Goal: Information Seeking & Learning: Learn about a topic

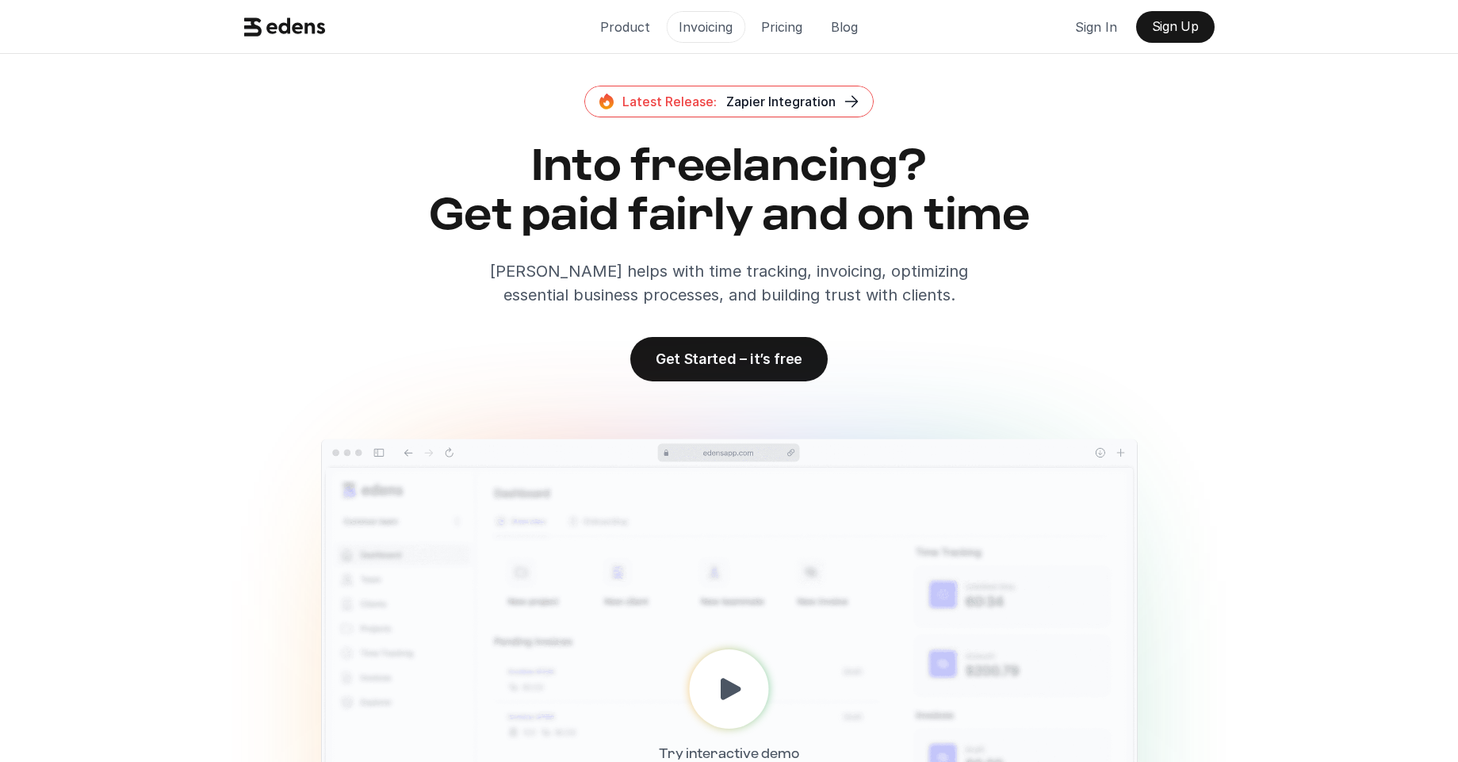
click at [689, 24] on p "Invoicing" at bounding box center [705, 27] width 54 height 24
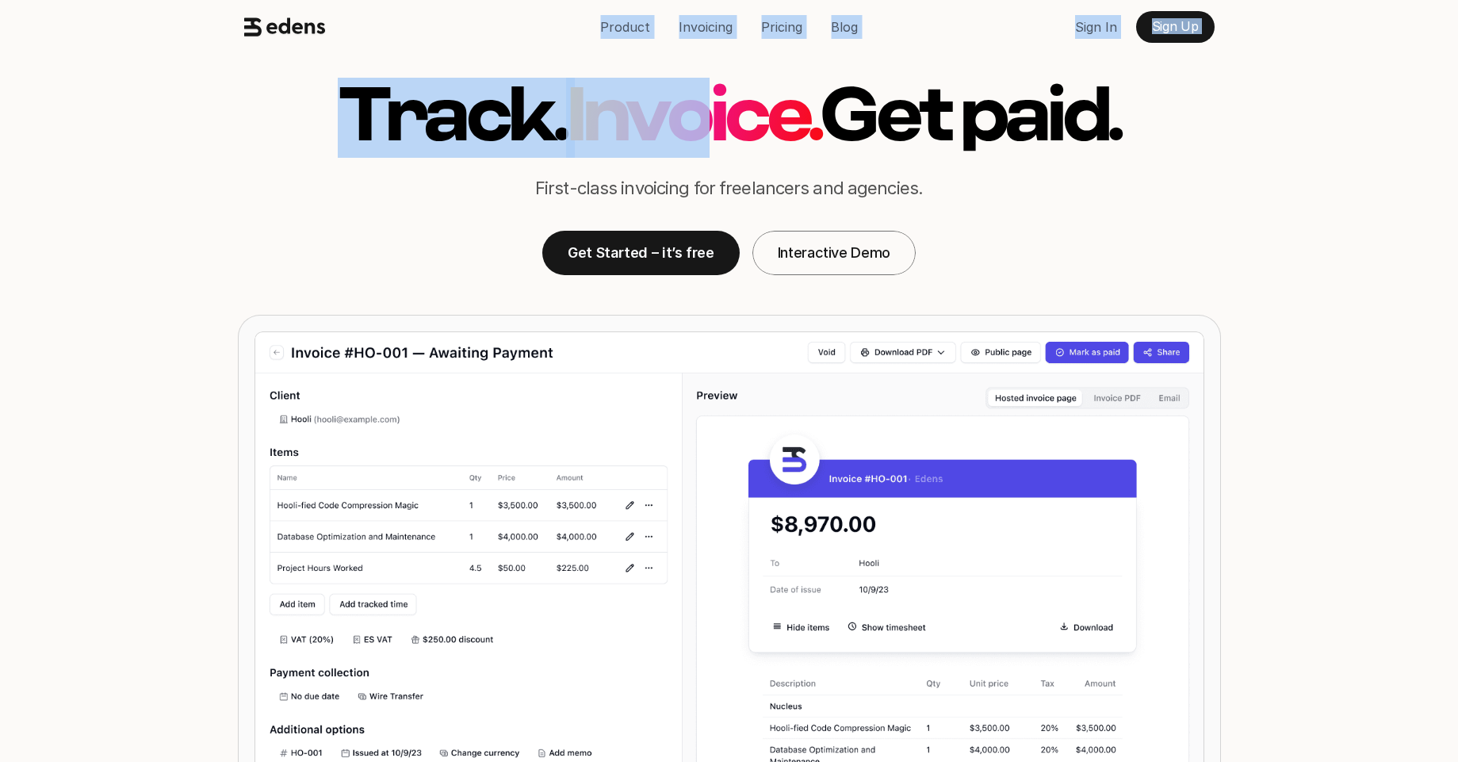
drag, startPoint x: 187, startPoint y: 15, endPoint x: 682, endPoint y: 89, distance: 500.0
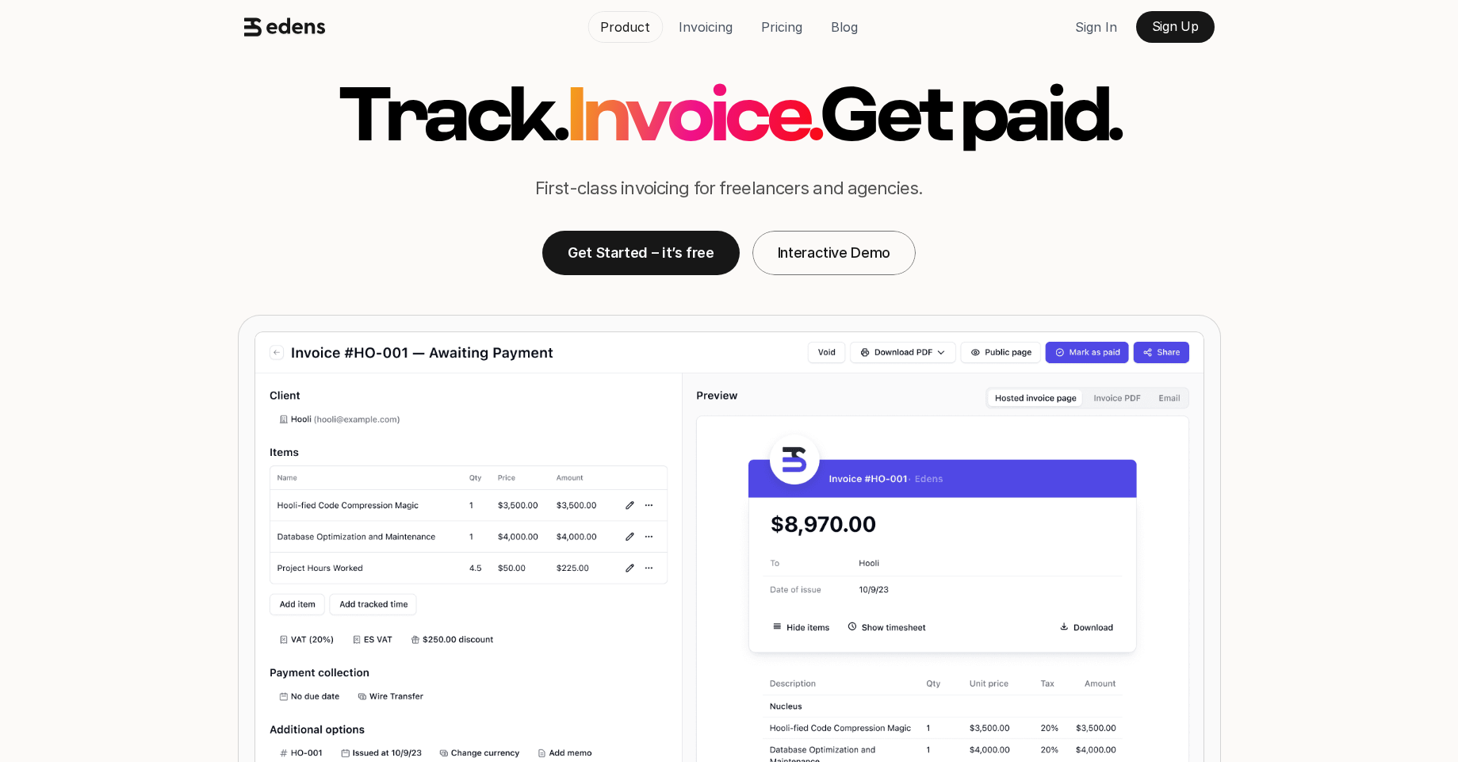
click at [631, 19] on p "Product" at bounding box center [625, 27] width 50 height 24
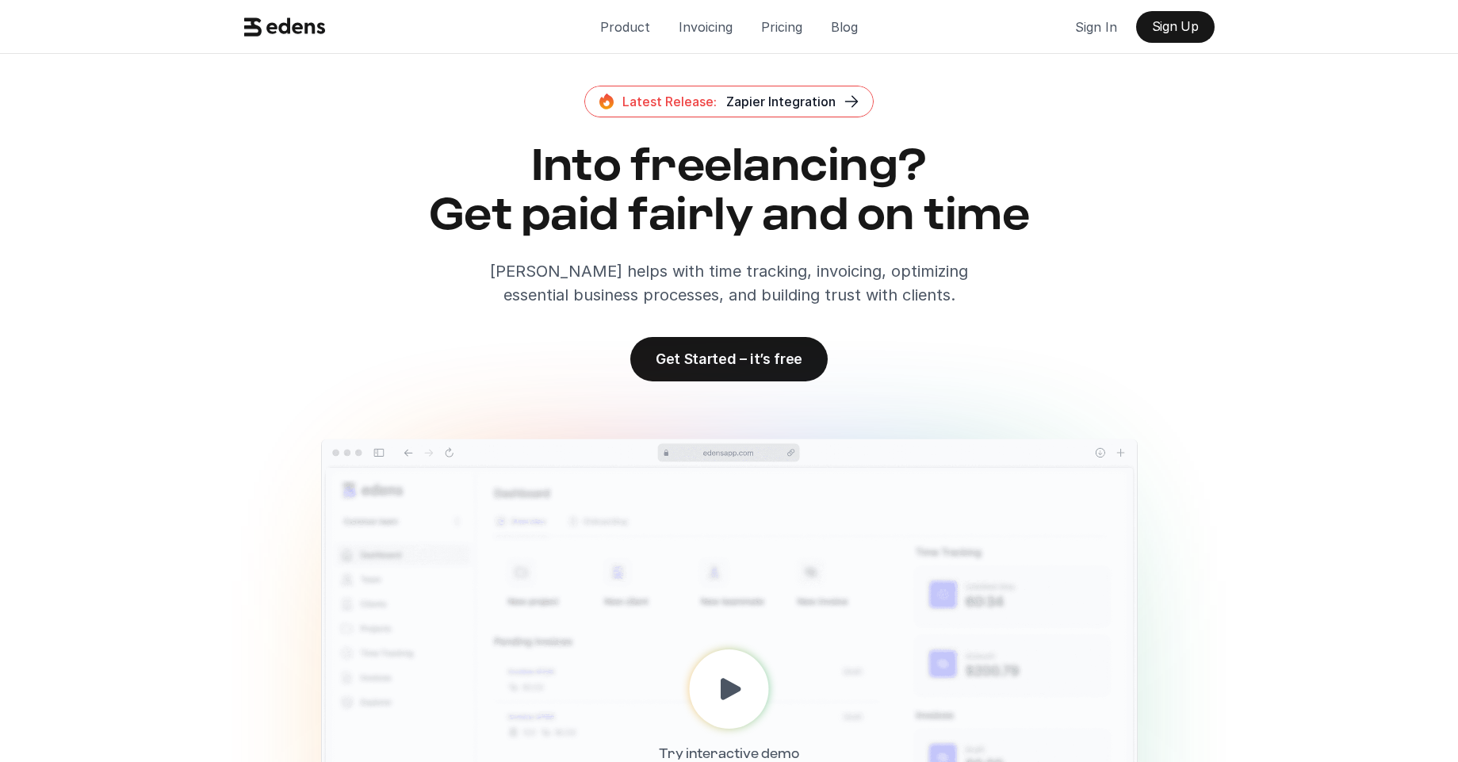
click at [292, 29] on use at bounding box center [284, 26] width 81 height 18
click at [326, 124] on div "Latest Release: Zapier Integration Into freelancing? Get paid fairly and on tim…" at bounding box center [729, 196] width 983 height 221
click at [537, 647] on img at bounding box center [729, 707] width 816 height 538
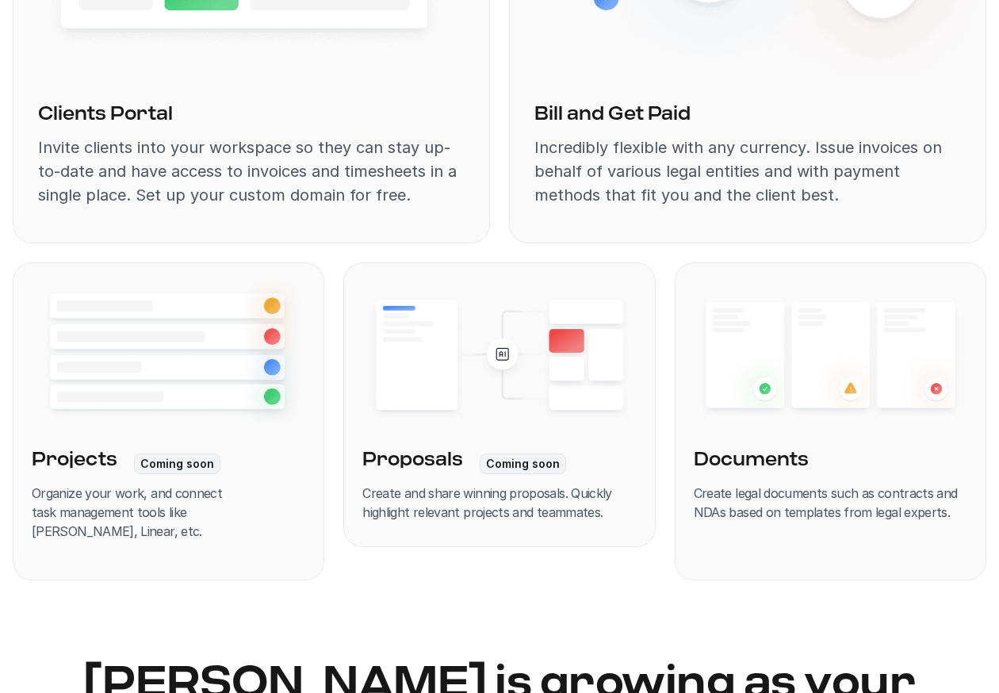
scroll to position [3758, 0]
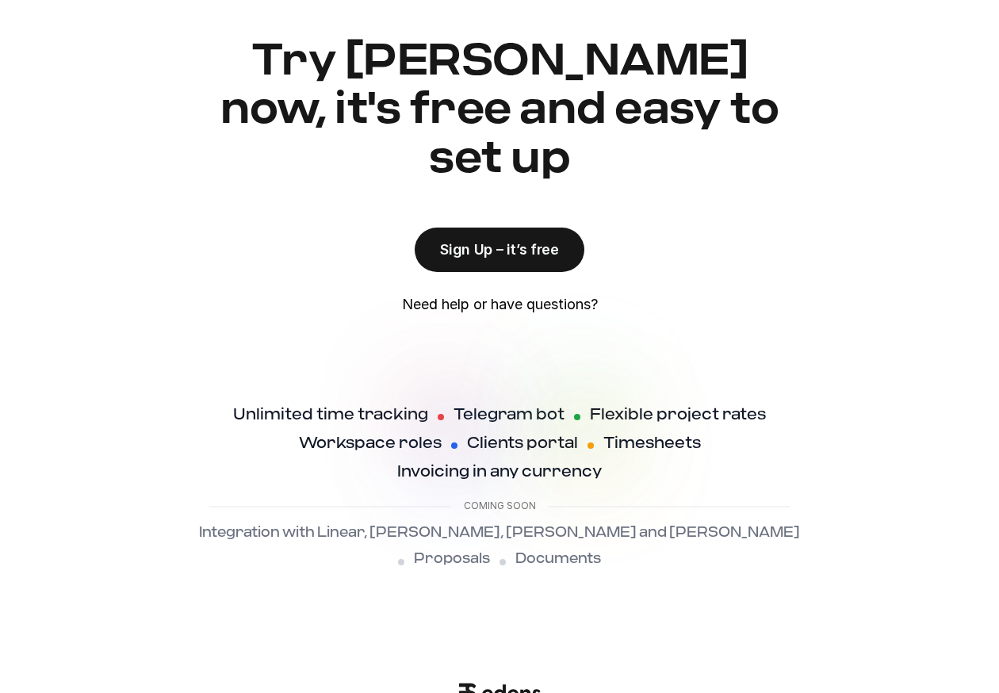
click at [909, 180] on div "Try [PERSON_NAME] now, it's free and easy to set up Sign Up – it’s free Need he…" at bounding box center [499, 181] width 999 height 289
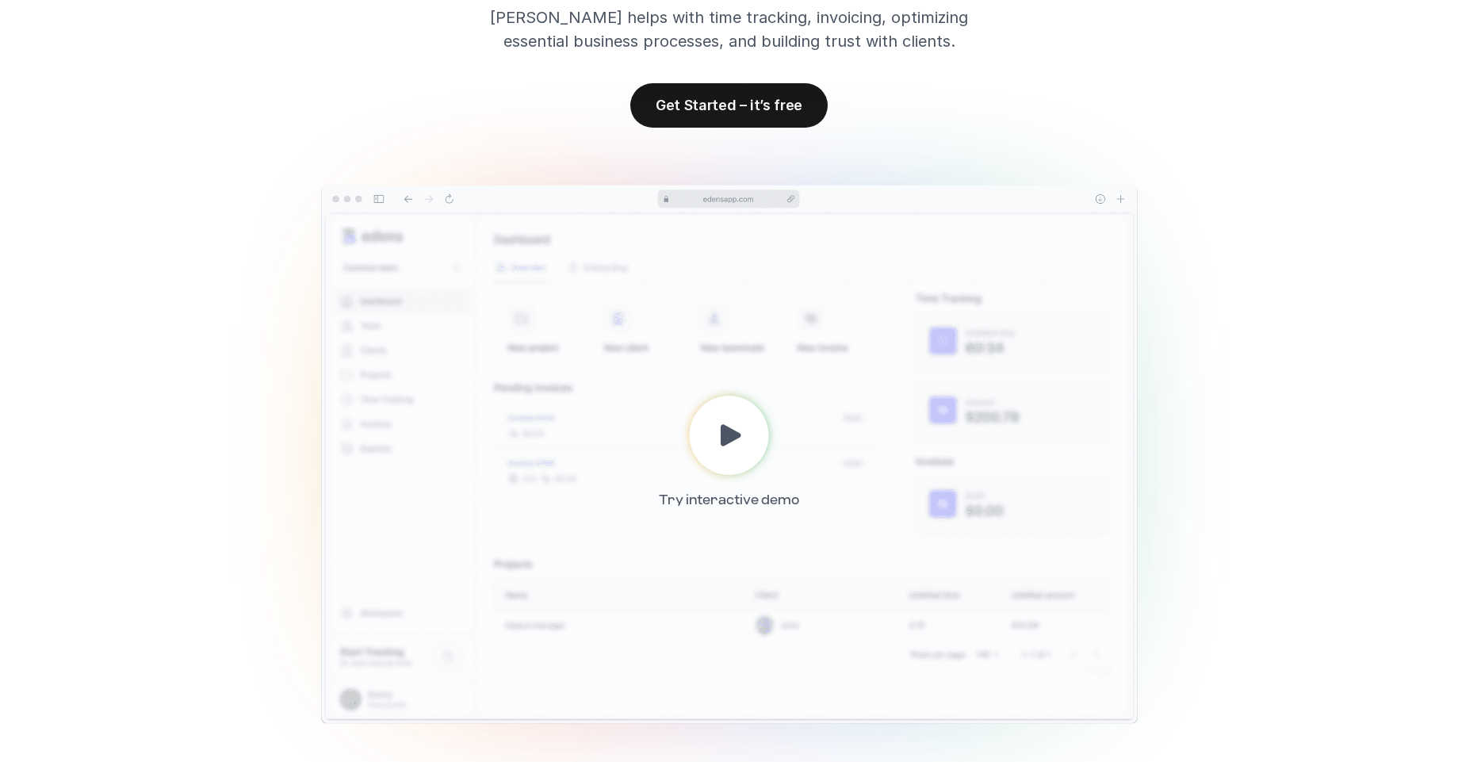
scroll to position [0, 0]
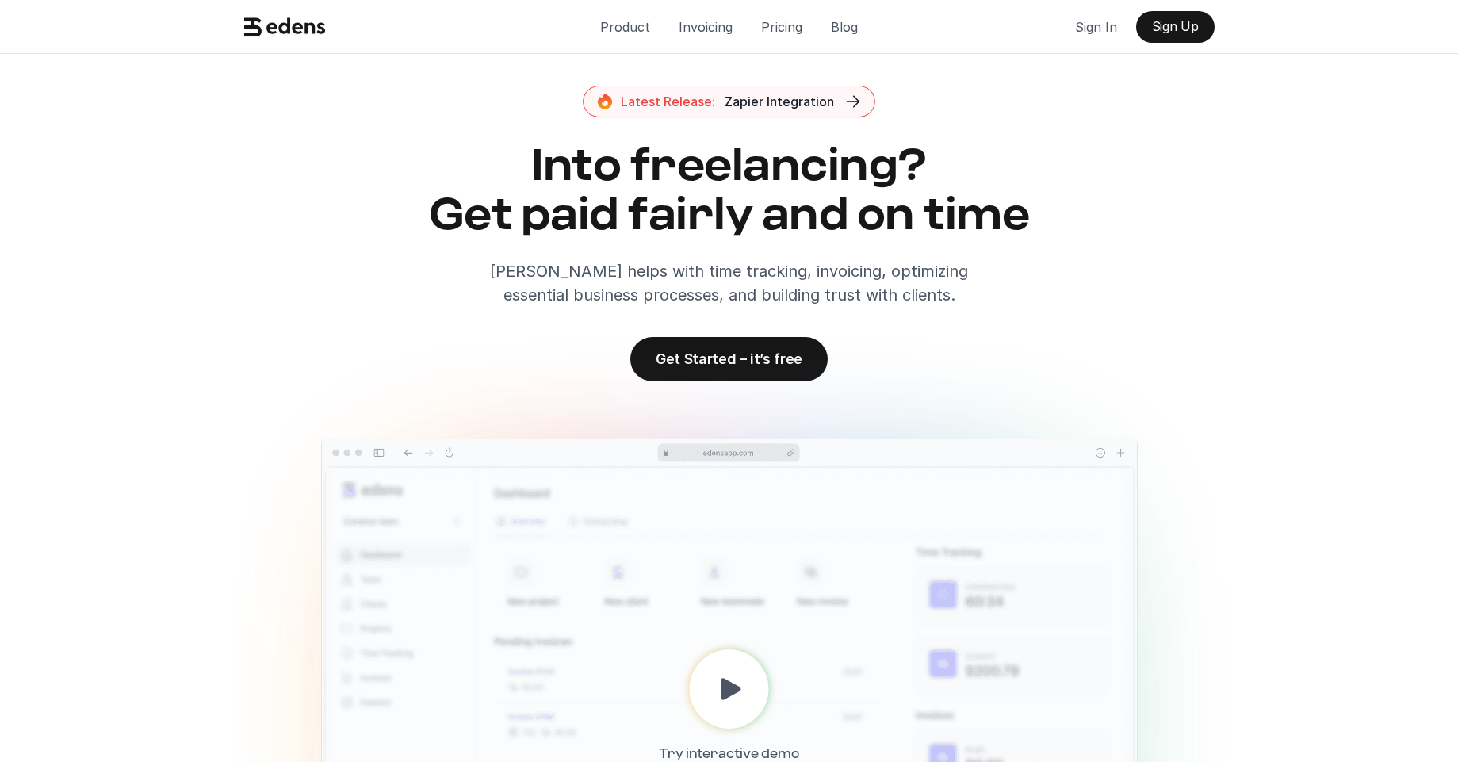
click at [807, 104] on span "Zapier Integration" at bounding box center [778, 102] width 109 height 16
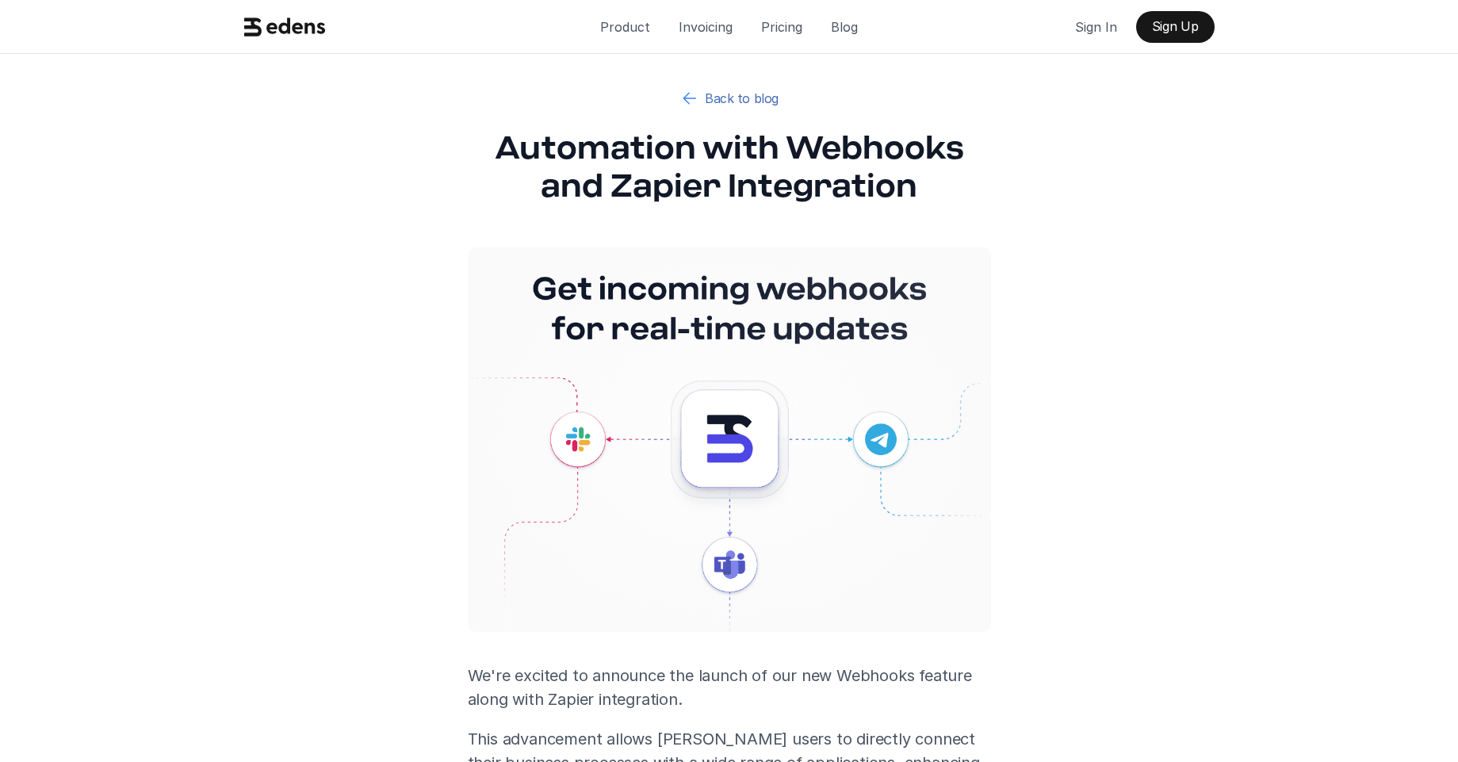
click at [684, 109] on link "Back to blog" at bounding box center [728, 98] width 136 height 38
